Goal: Find specific page/section: Find specific page/section

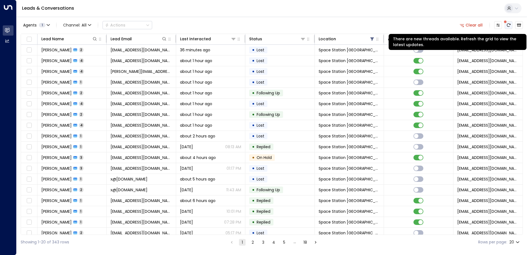
click at [508, 25] on icon "There are new threads available. Refresh the grid to view the latest updates." at bounding box center [509, 25] width 4 height 4
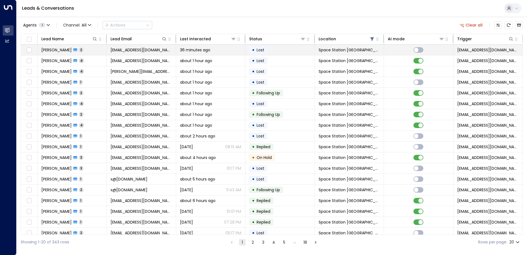
click at [65, 51] on span "[PERSON_NAME]" at bounding box center [56, 50] width 30 height 6
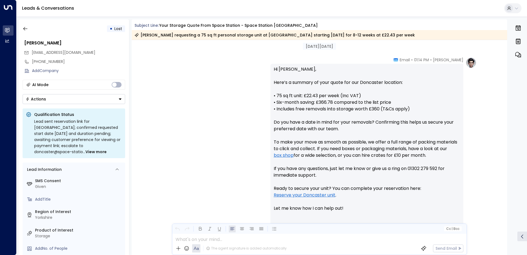
scroll to position [46, 0]
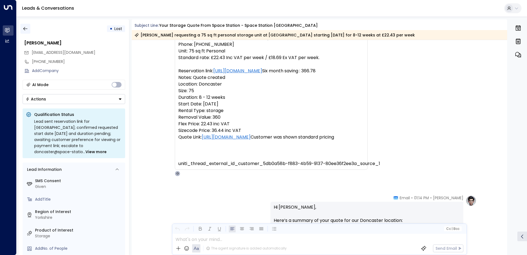
click at [26, 28] on icon "button" at bounding box center [26, 29] width 6 height 6
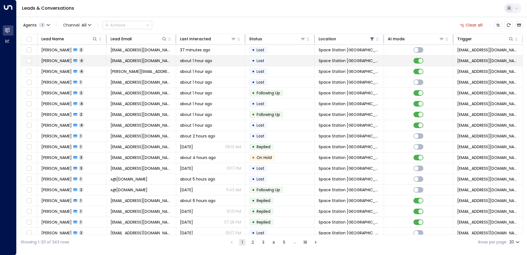
click at [71, 62] on span "[PERSON_NAME]" at bounding box center [56, 61] width 30 height 6
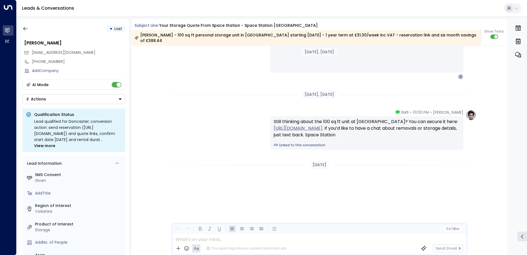
scroll to position [778, 0]
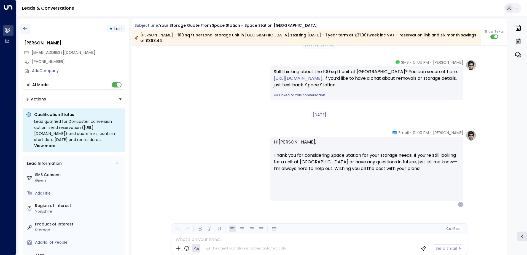
click at [29, 27] on button "button" at bounding box center [25, 29] width 10 height 10
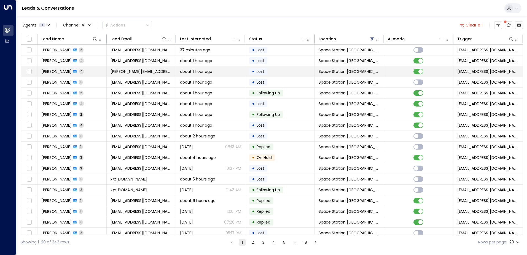
click at [73, 71] on div "[PERSON_NAME] 4" at bounding box center [62, 72] width 43 height 6
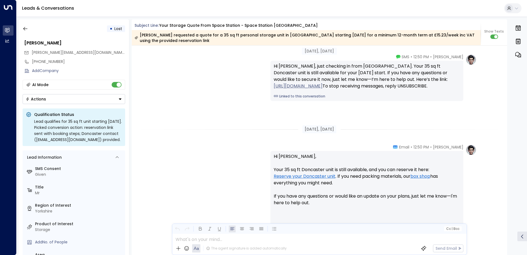
scroll to position [564, 0]
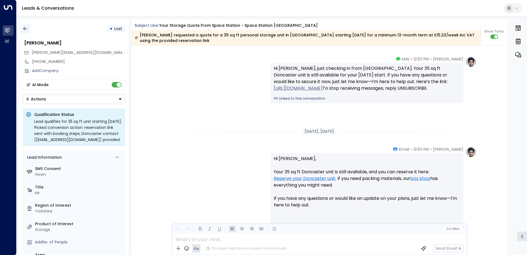
click at [27, 31] on button "button" at bounding box center [25, 29] width 10 height 10
